Goal: Information Seeking & Learning: Learn about a topic

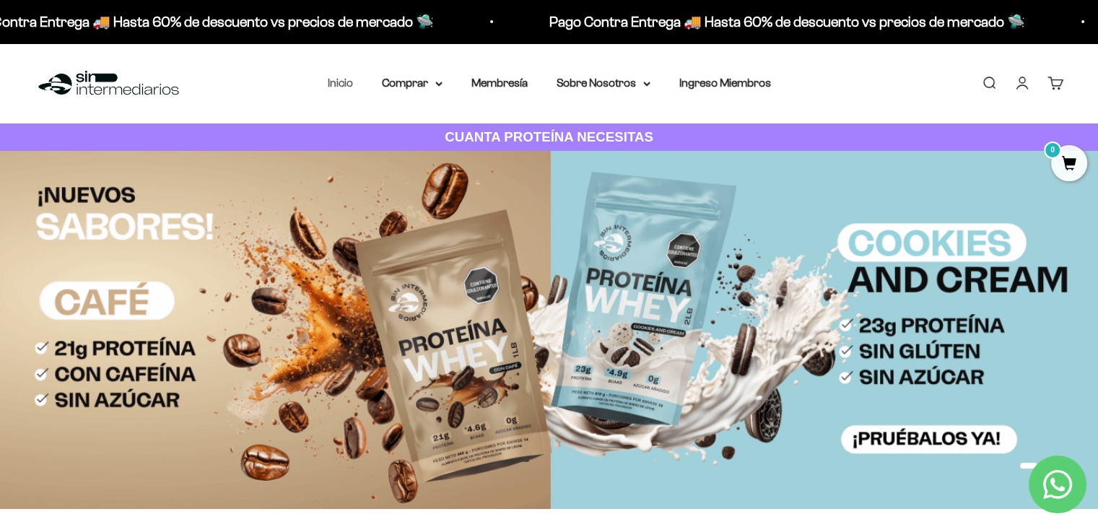
click at [346, 87] on link "Inicio" at bounding box center [340, 83] width 25 height 12
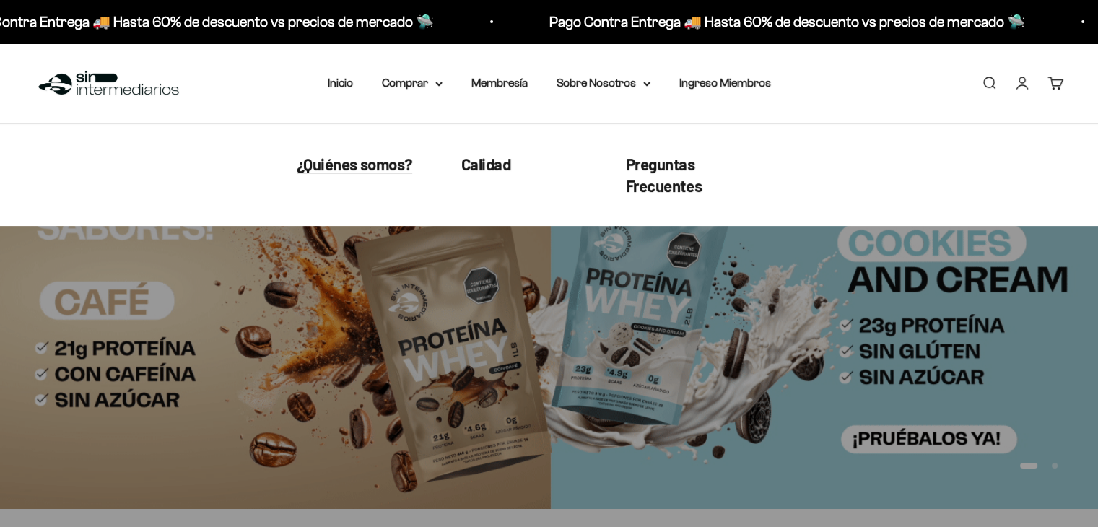
click at [380, 167] on span "¿Quiénes somos?" at bounding box center [354, 163] width 115 height 19
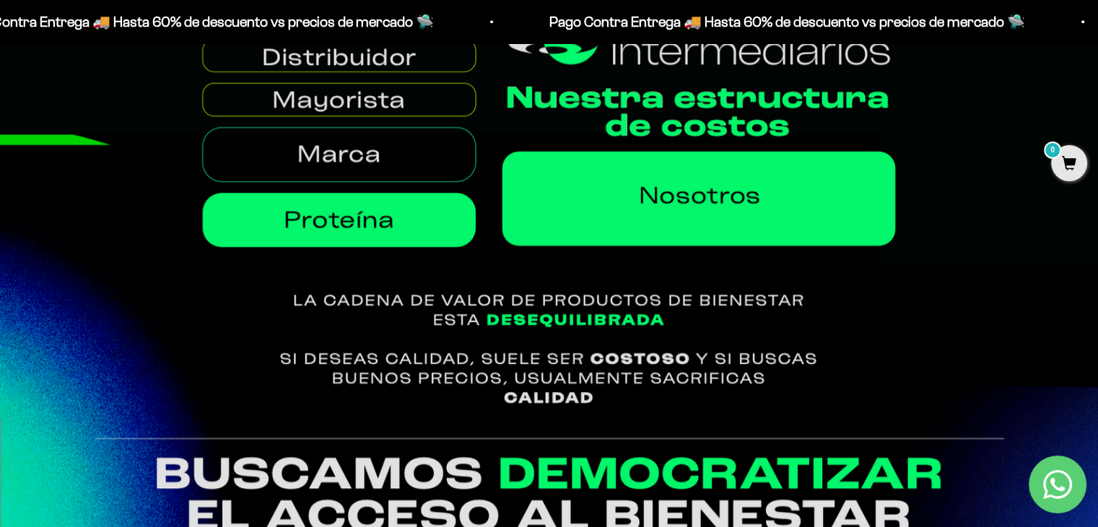
scroll to position [722, 0]
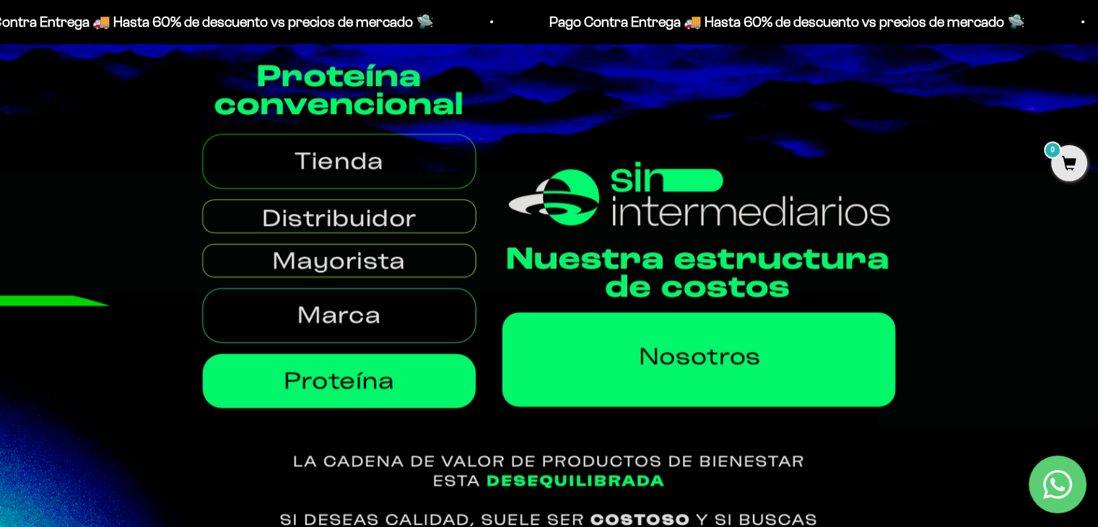
click at [410, 157] on img at bounding box center [549, 312] width 1098 height 534
click at [344, 183] on img at bounding box center [549, 312] width 1098 height 534
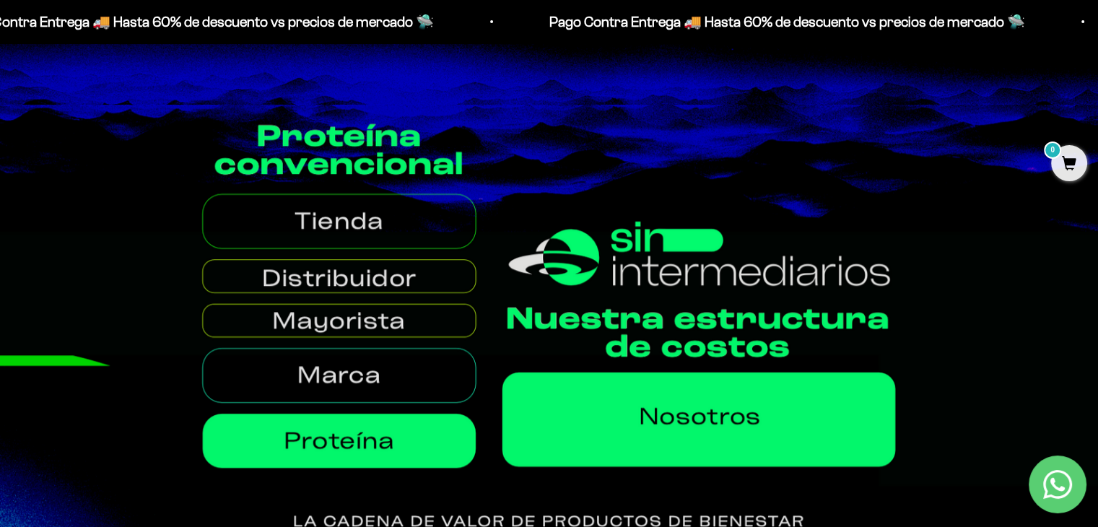
scroll to position [650, 0]
